Goal: Information Seeking & Learning: Learn about a topic

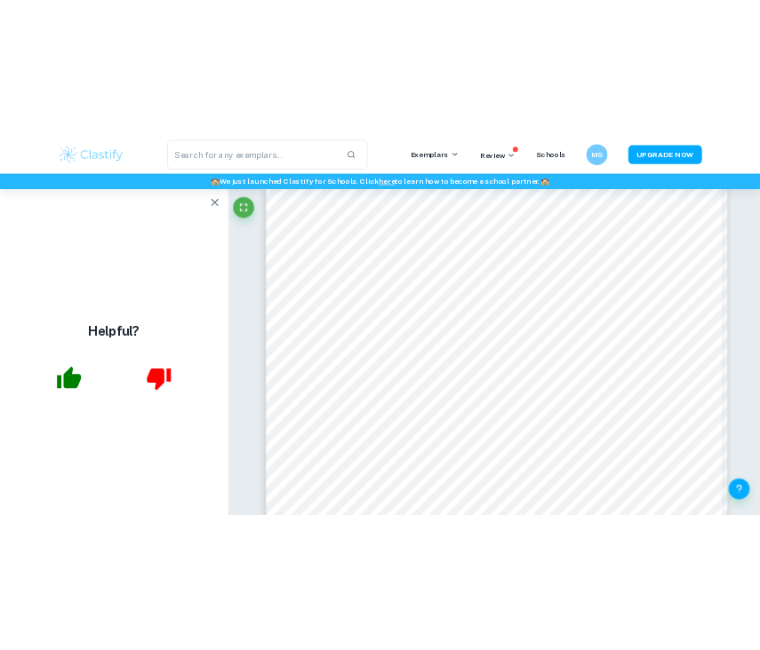
scroll to position [2606, 0]
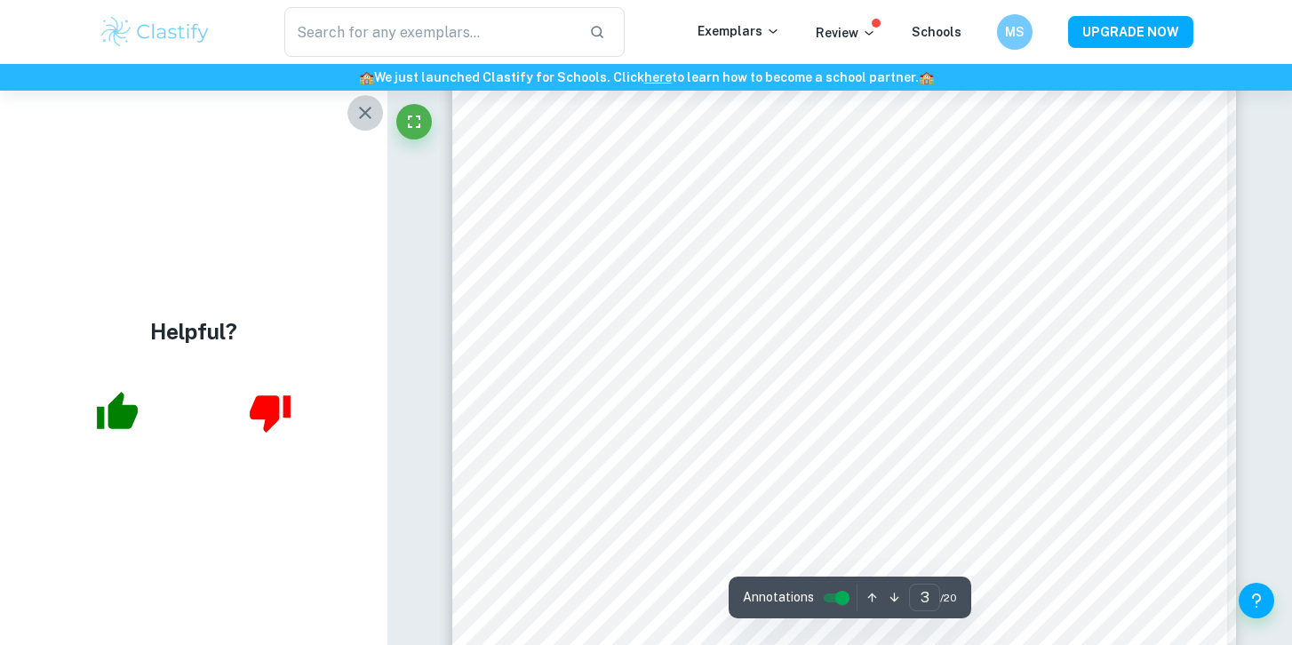
click at [363, 112] on icon "button" at bounding box center [365, 113] width 12 height 12
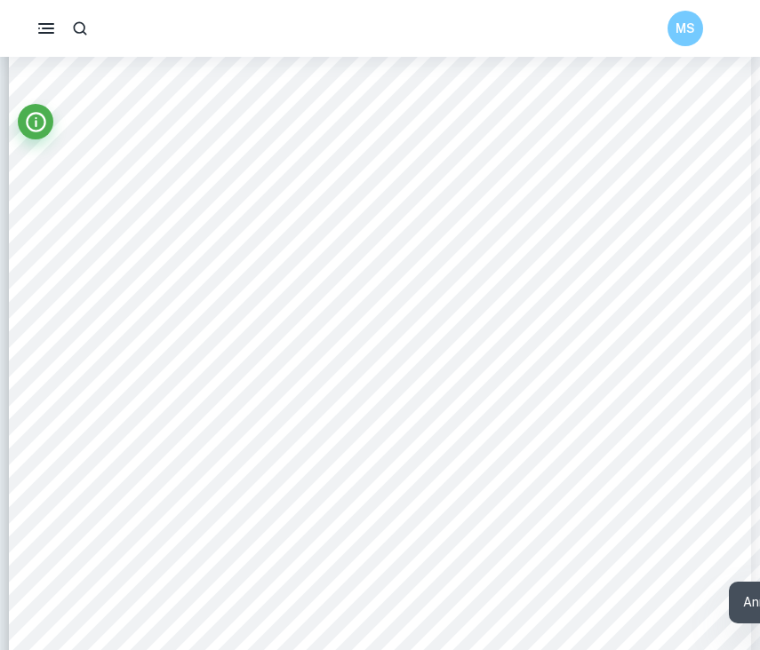
scroll to position [10371, 0]
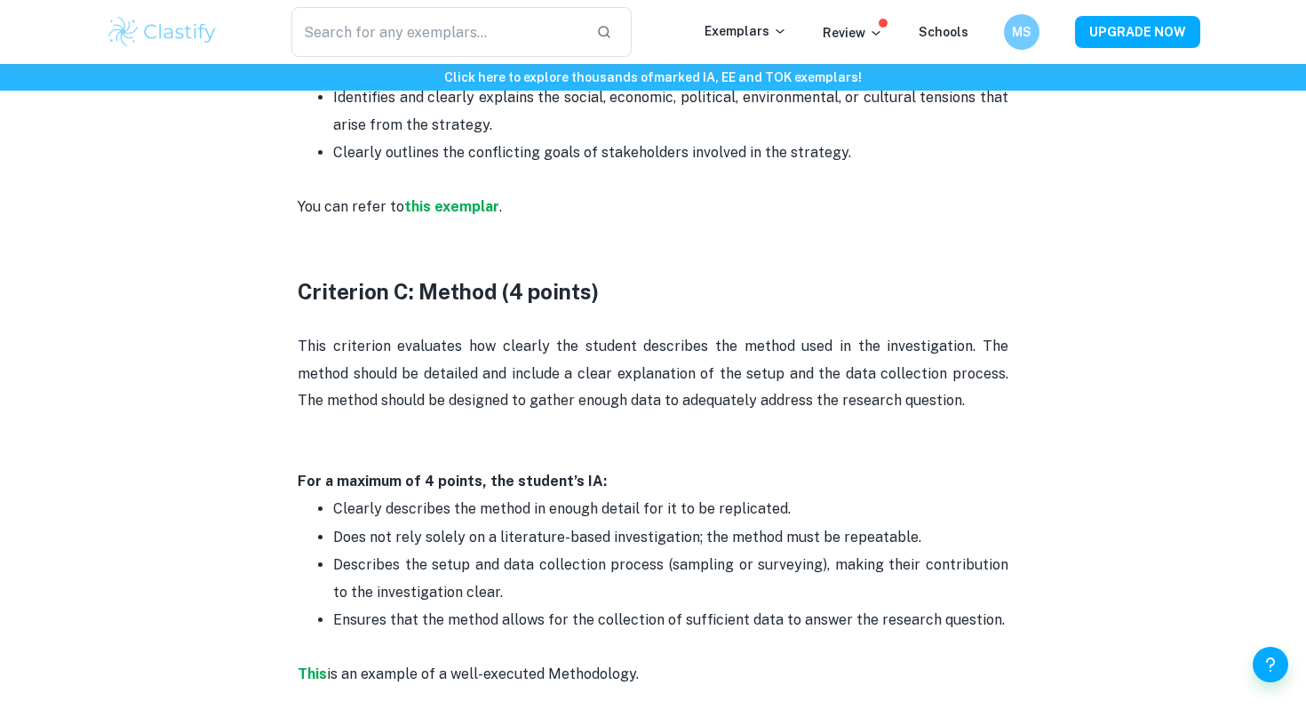
scroll to position [1754, 0]
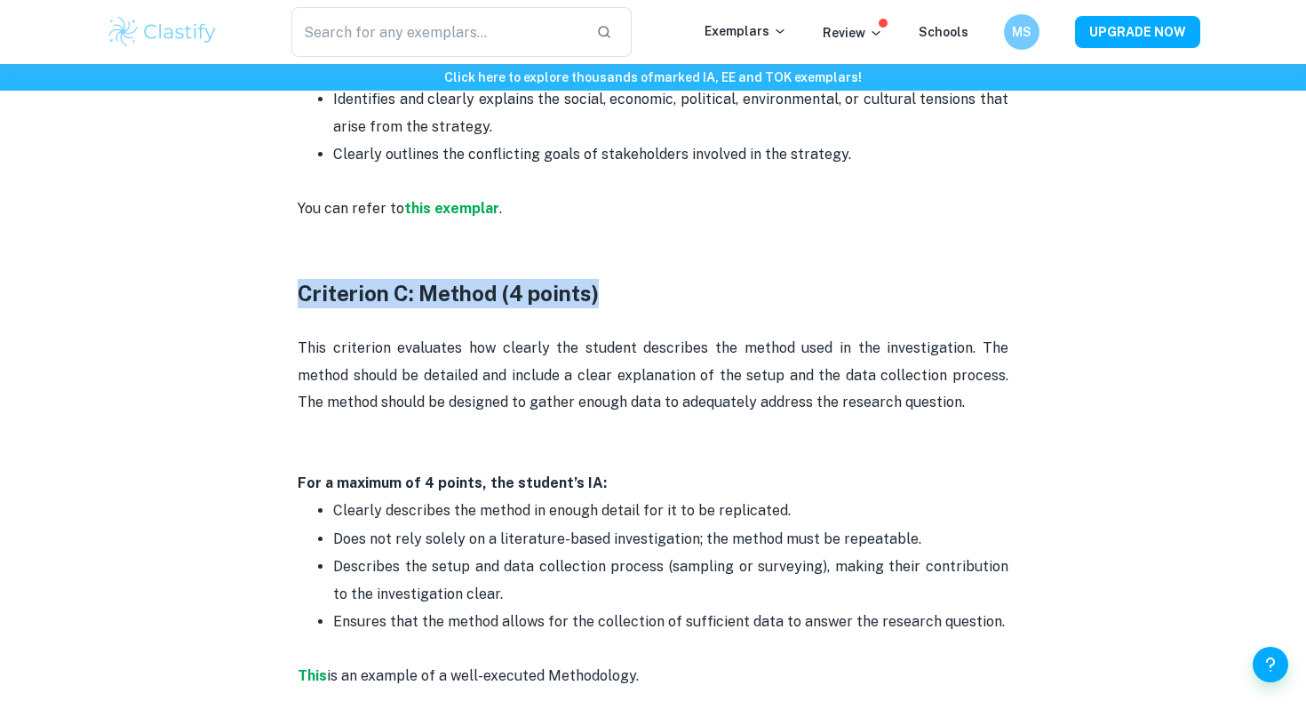
drag, startPoint x: 621, startPoint y: 306, endPoint x: 285, endPoint y: 301, distance: 335.9
click at [285, 301] on div "ESS IA Criteria and Checklist [2026 updated] By [PERSON_NAME] • [DATE] Get feed…" at bounding box center [653, 631] width 1095 height 4497
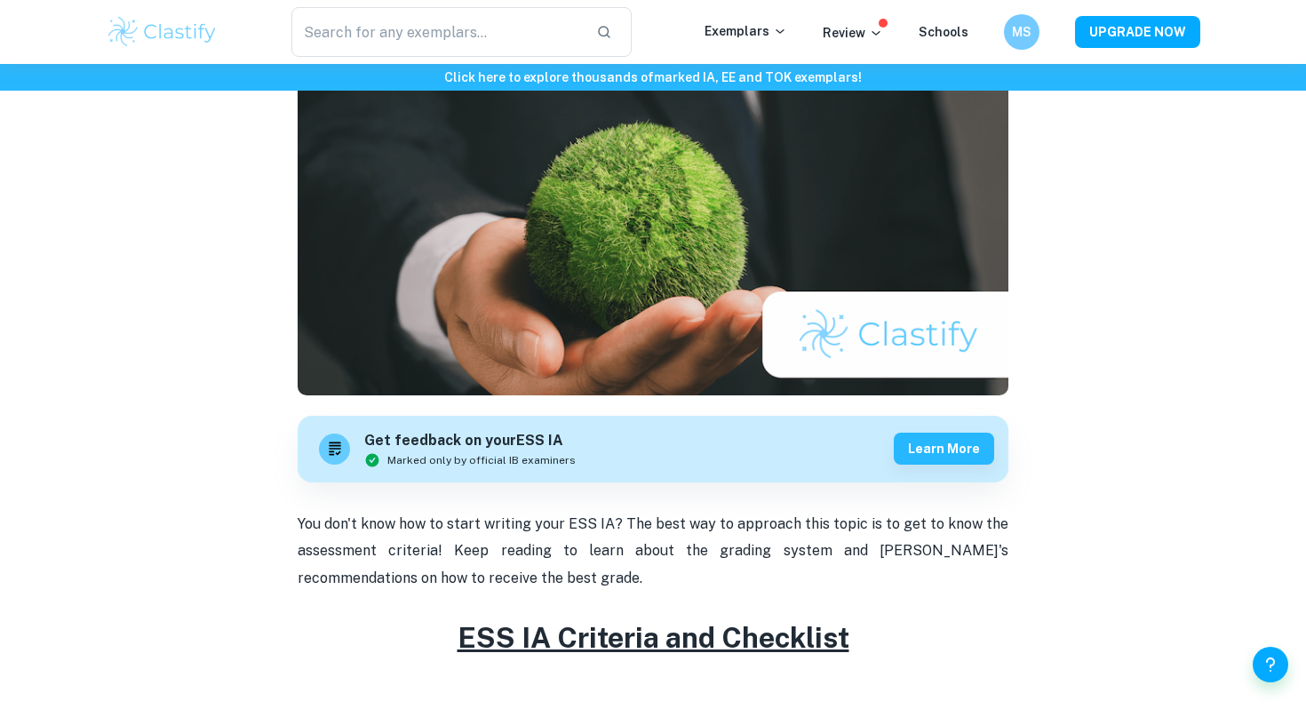
scroll to position [0, 0]
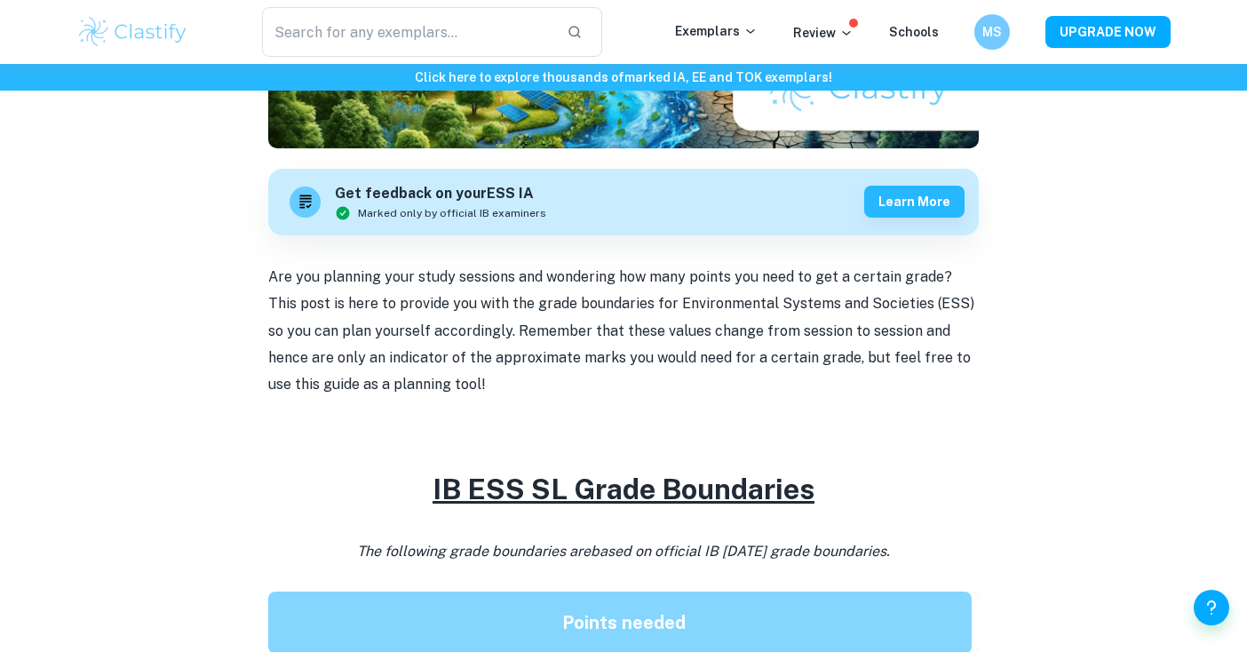
scroll to position [458, 0]
